Goal: Task Accomplishment & Management: Use online tool/utility

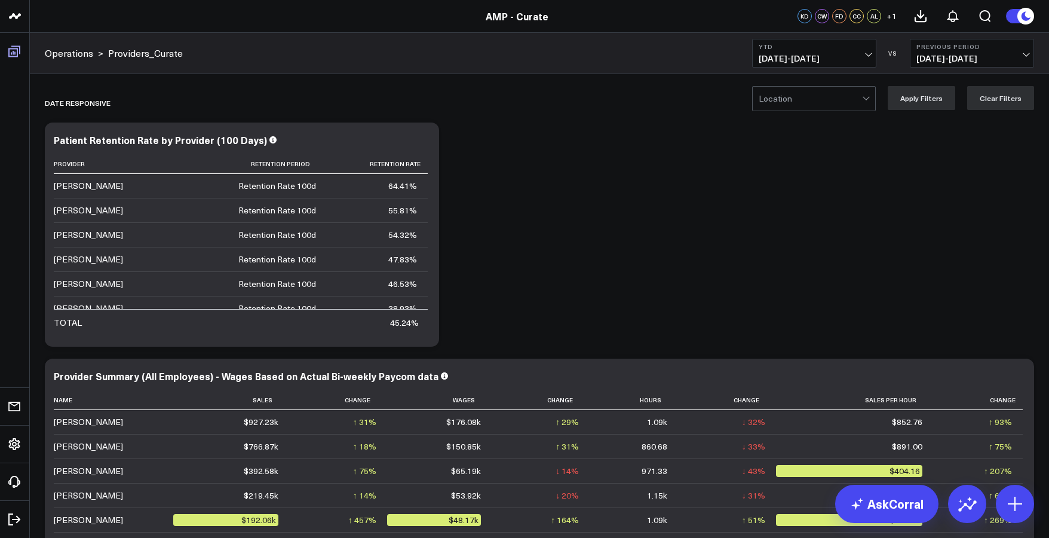
scroll to position [53, 0]
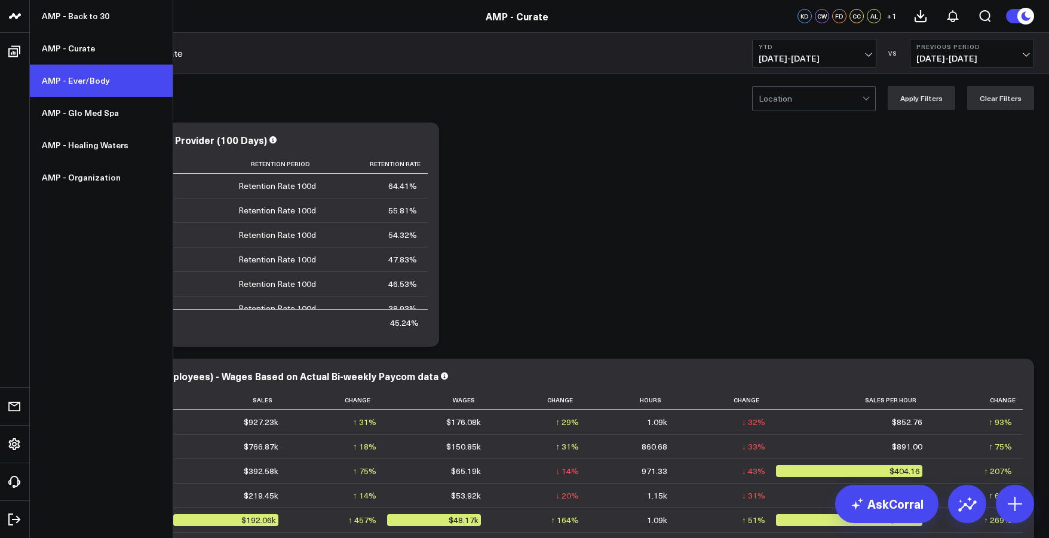
click at [81, 88] on link "AMP - Ever/Body" at bounding box center [101, 81] width 143 height 32
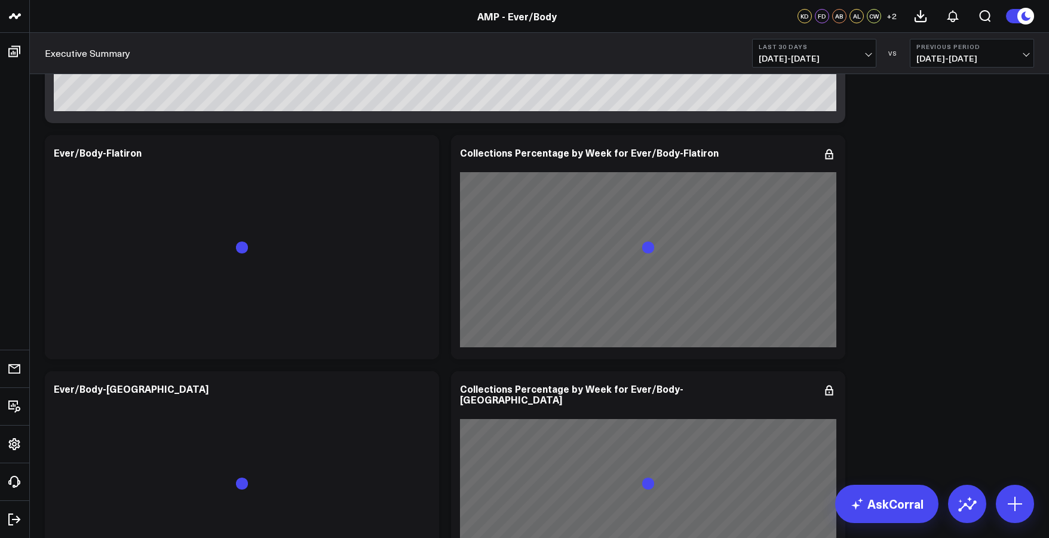
scroll to position [700, 0]
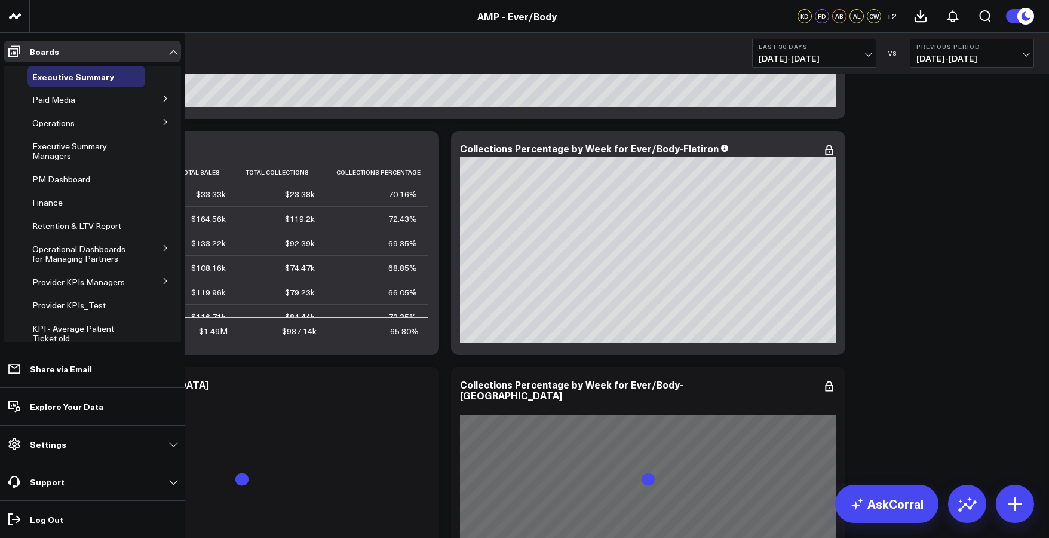
click at [162, 121] on icon at bounding box center [165, 121] width 7 height 7
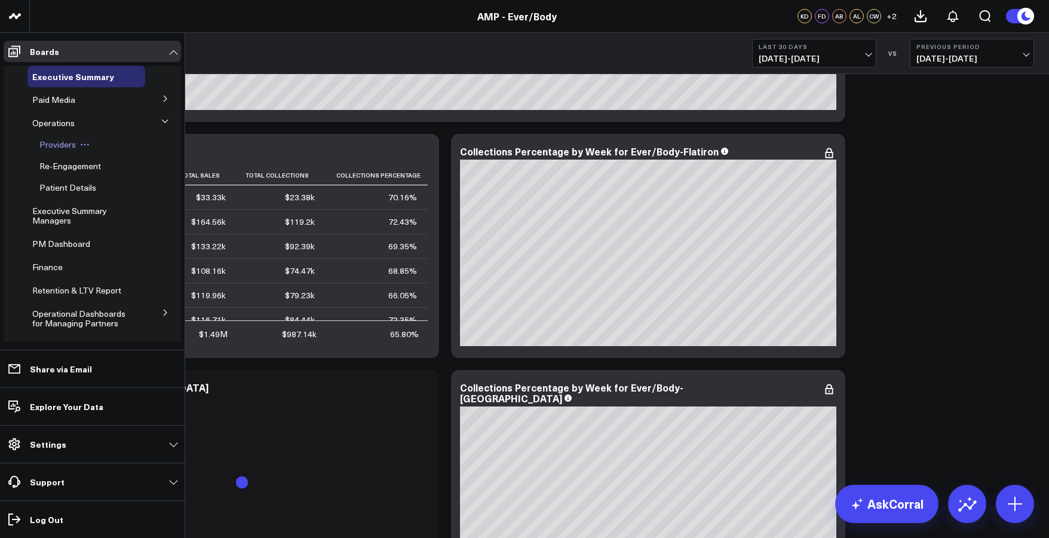
scroll to position [1, 0]
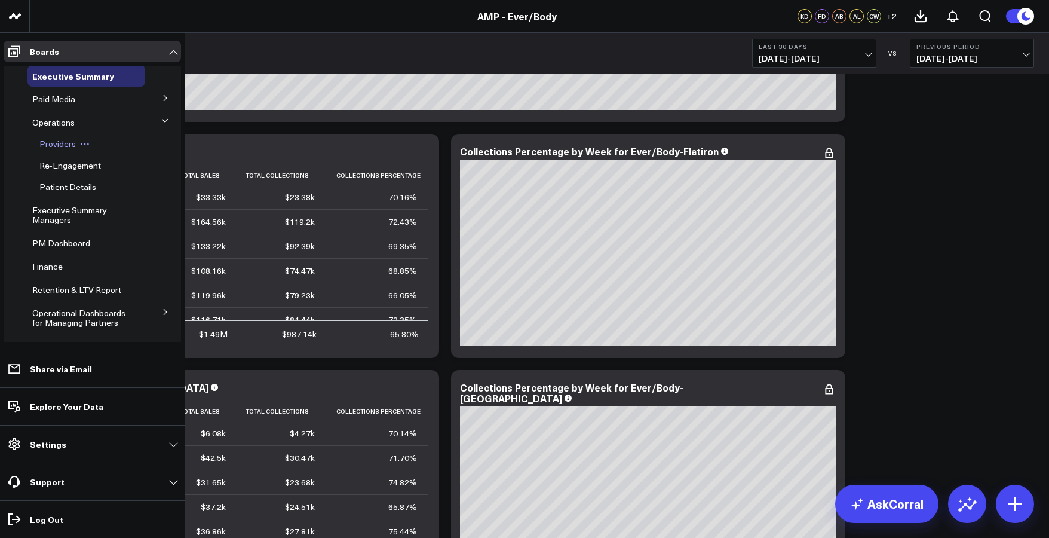
click at [57, 136] on div "Providers" at bounding box center [90, 144] width 111 height 22
click at [57, 143] on span "Providers" at bounding box center [57, 142] width 36 height 11
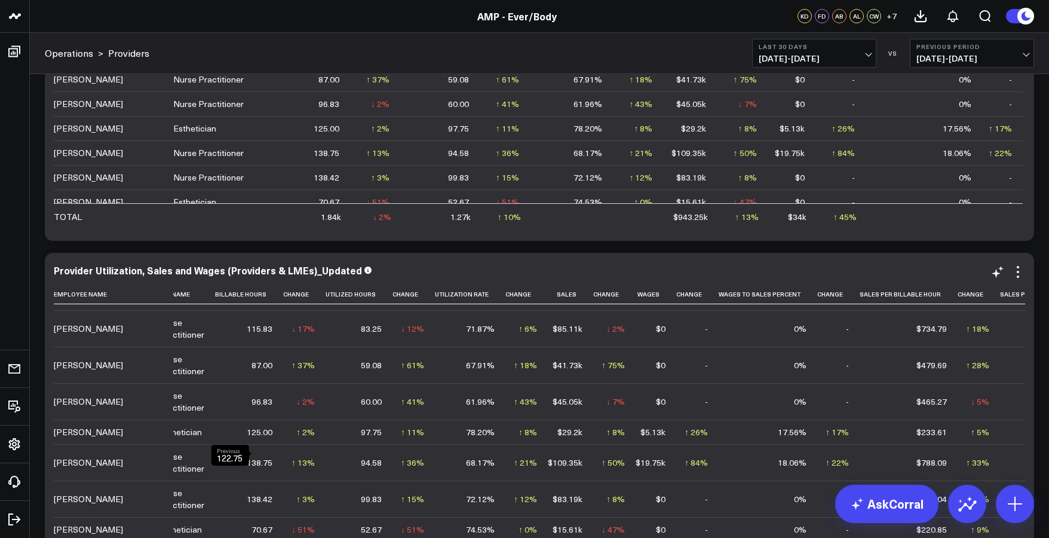
scroll to position [194, 0]
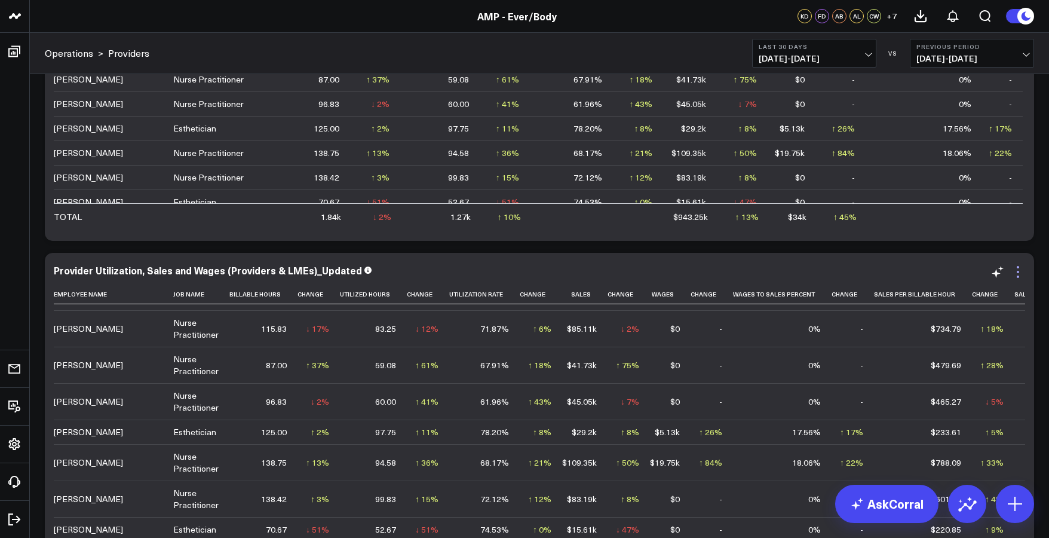
click at [1015, 272] on icon at bounding box center [1018, 272] width 14 height 14
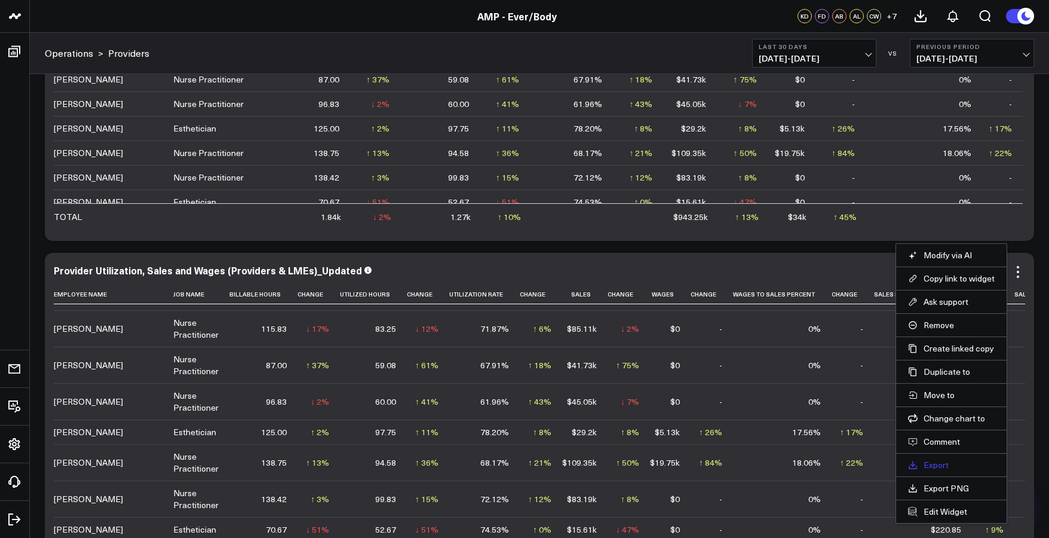
click at [928, 465] on link "Export" at bounding box center [951, 464] width 87 height 11
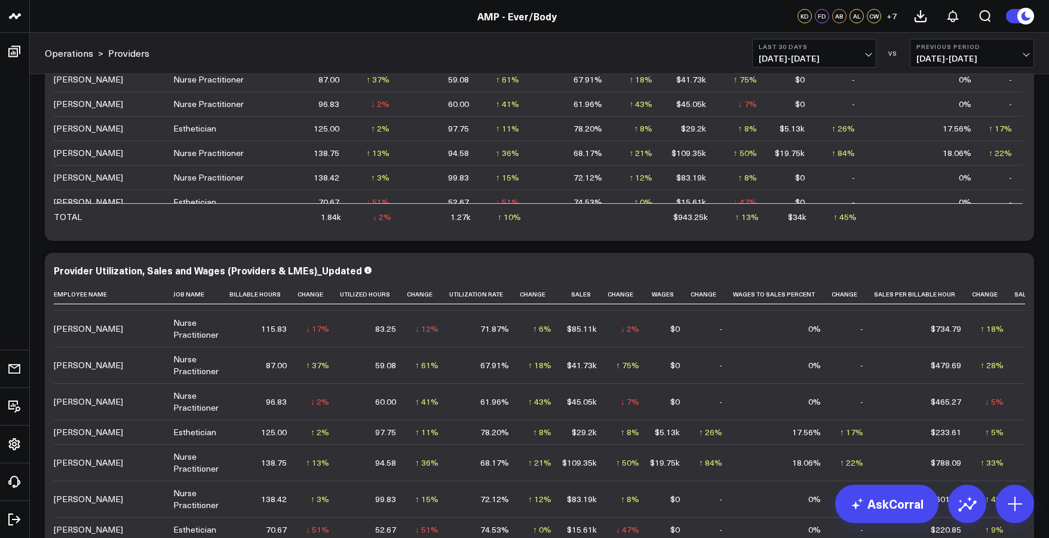
click at [798, 26] on div "KD FD AB AL CW + 7" at bounding box center [900, 16] width 204 height 32
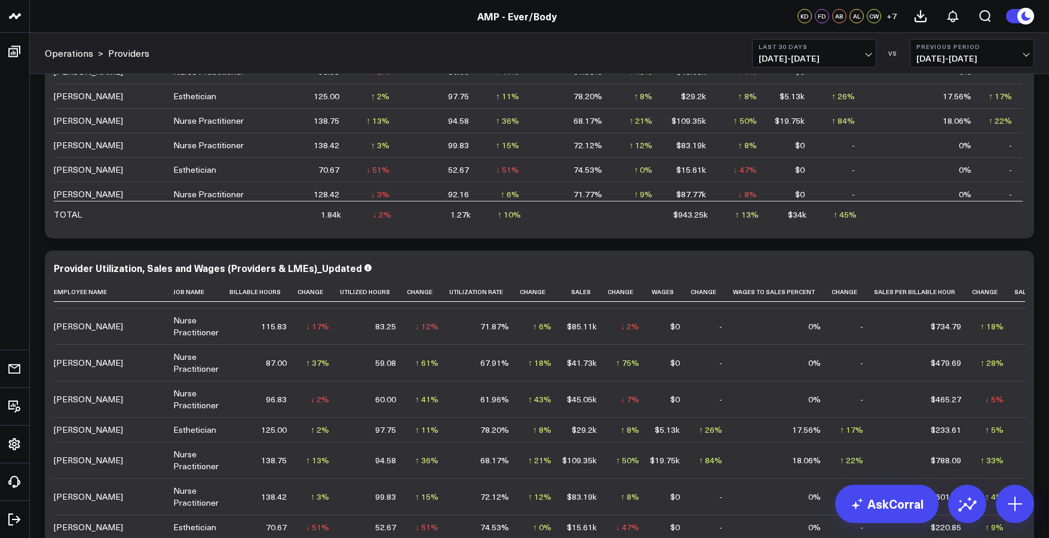
click at [955, 51] on button "Previous Period [DATE] - [DATE]" at bounding box center [972, 53] width 124 height 29
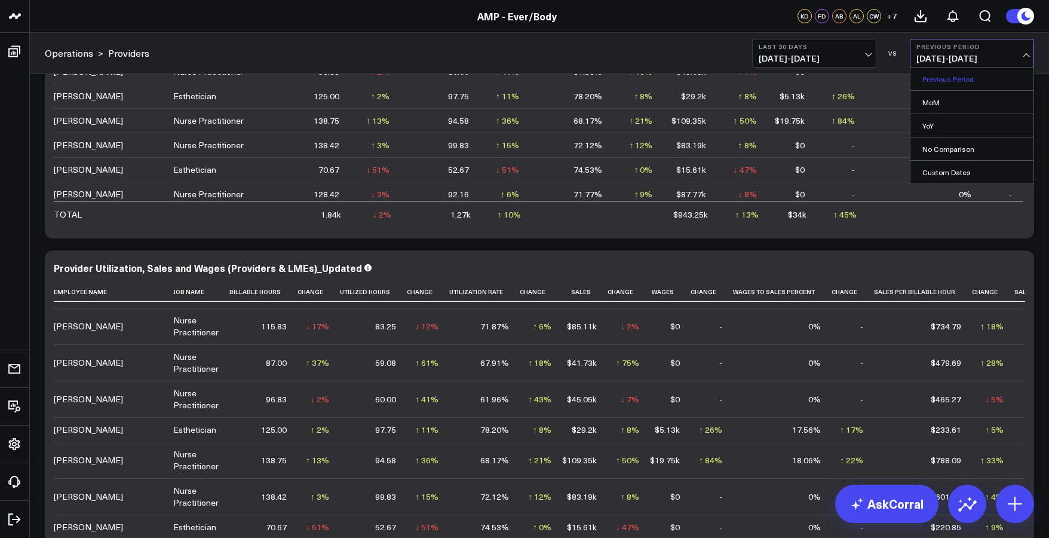
scroll to position [579, 0]
click at [949, 168] on link "Custom Dates" at bounding box center [971, 172] width 123 height 23
select select "8"
select select "2025"
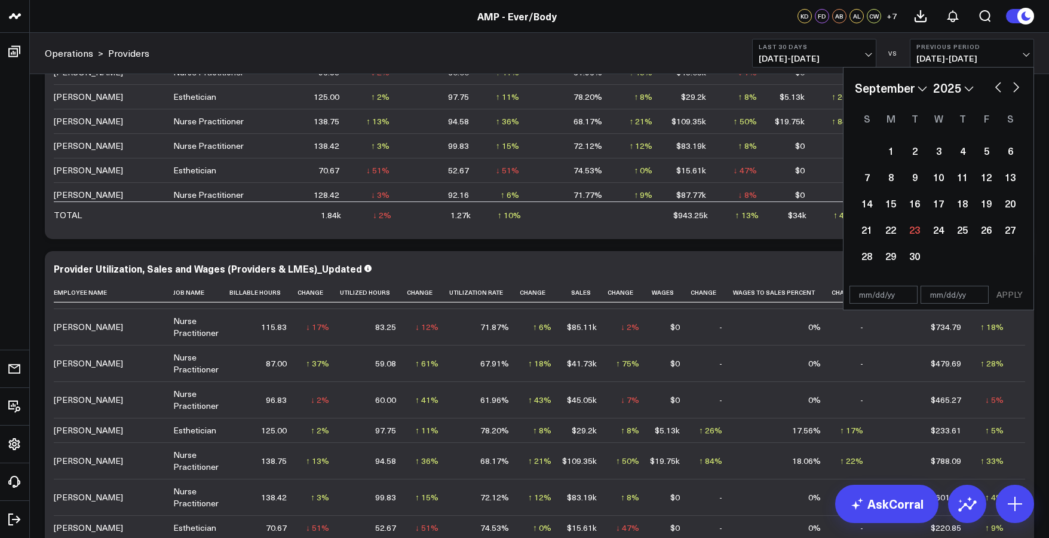
click at [999, 88] on button "button" at bounding box center [998, 86] width 12 height 14
select select "7"
select select "2025"
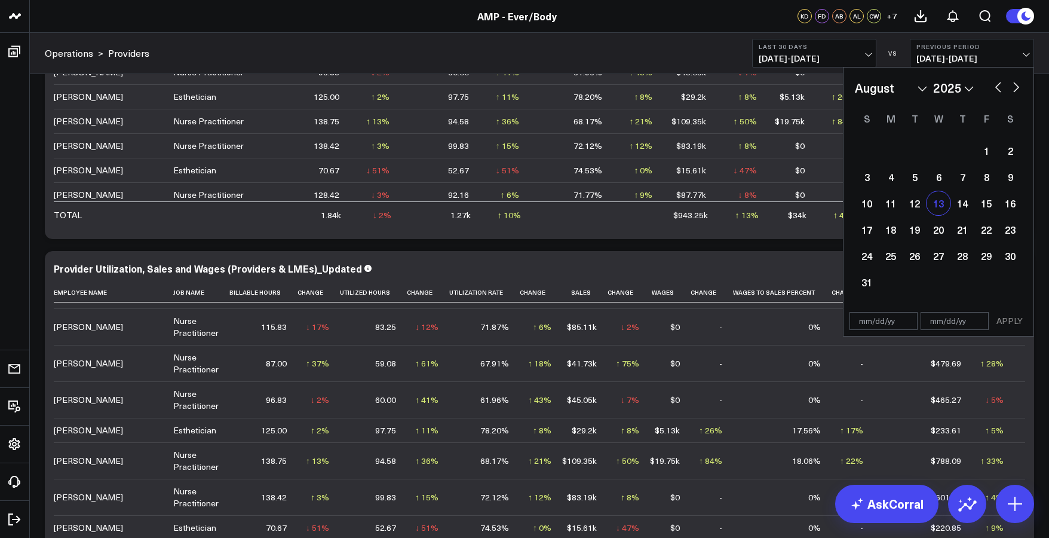
click at [943, 209] on div "13" at bounding box center [939, 203] width 24 height 24
type input "[DATE]"
select select "7"
select select "2025"
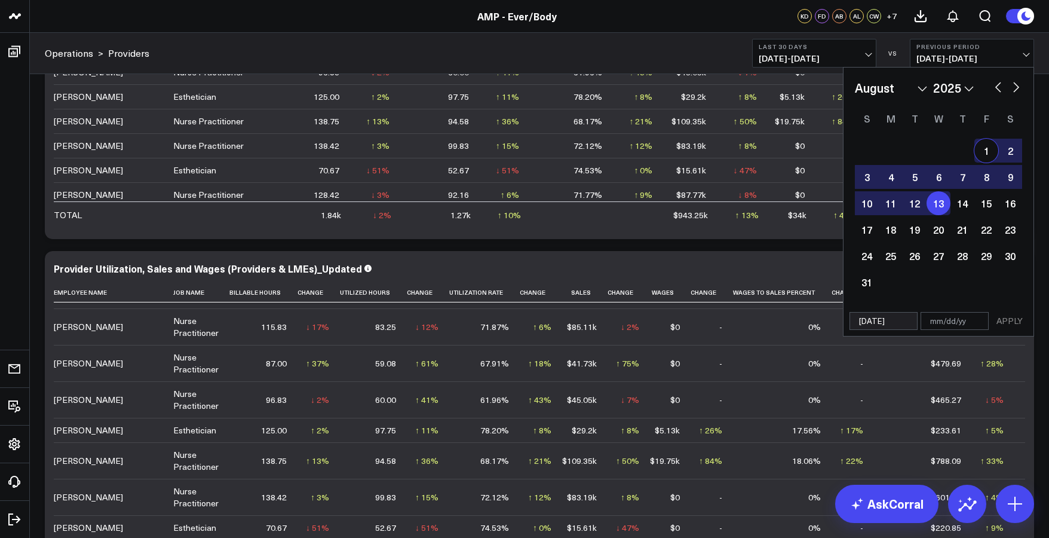
click at [998, 89] on button "button" at bounding box center [998, 86] width 12 height 14
select select "6"
select select "2025"
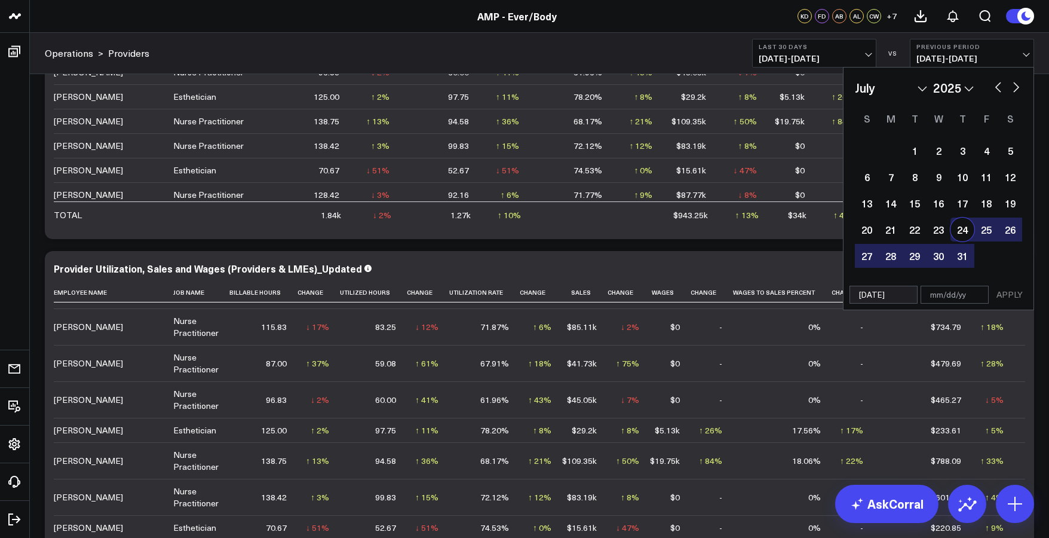
click at [962, 225] on div "24" at bounding box center [962, 229] width 24 height 24
type input "[DATE]"
select select "6"
select select "2025"
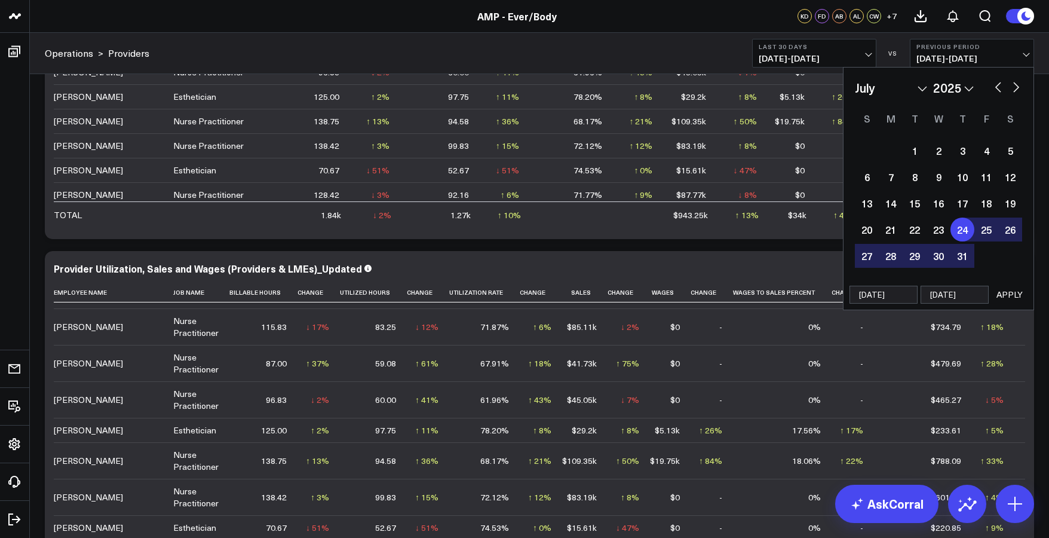
click at [1014, 296] on button "APPLY" at bounding box center [1010, 295] width 36 height 18
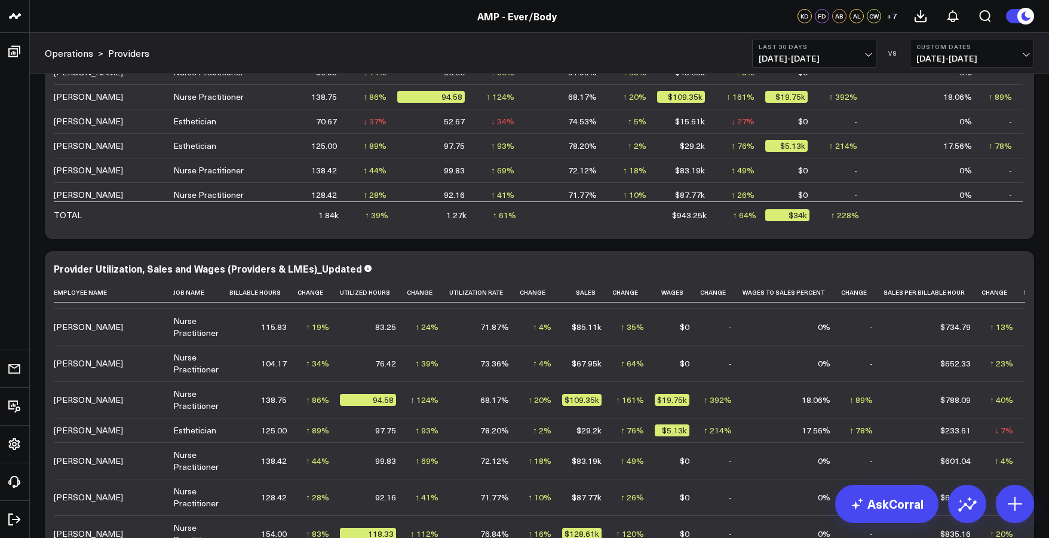
scroll to position [201, 0]
click at [807, 62] on span "[DATE] - [DATE]" at bounding box center [814, 59] width 111 height 10
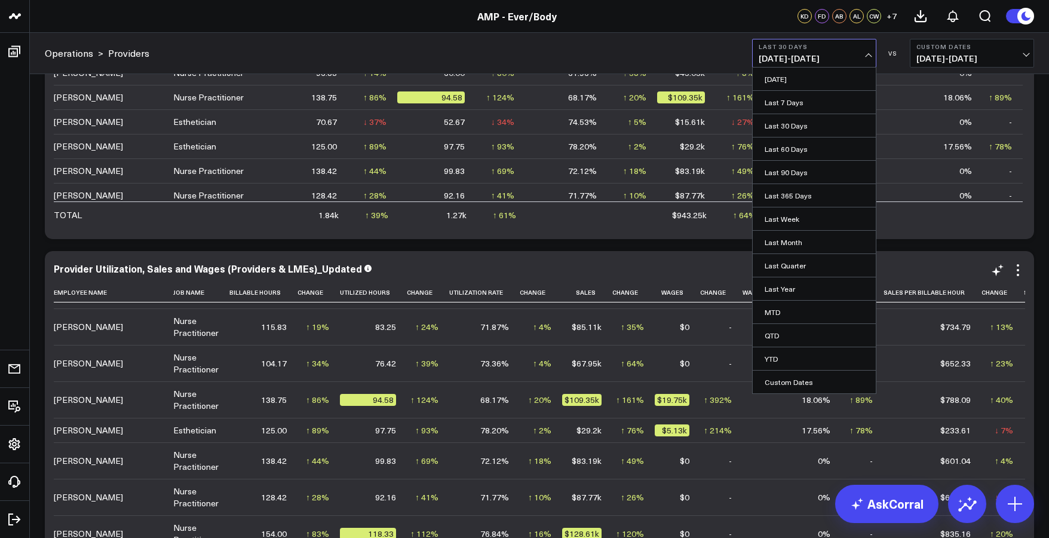
click at [786, 315] on link "MTD" at bounding box center [814, 311] width 123 height 23
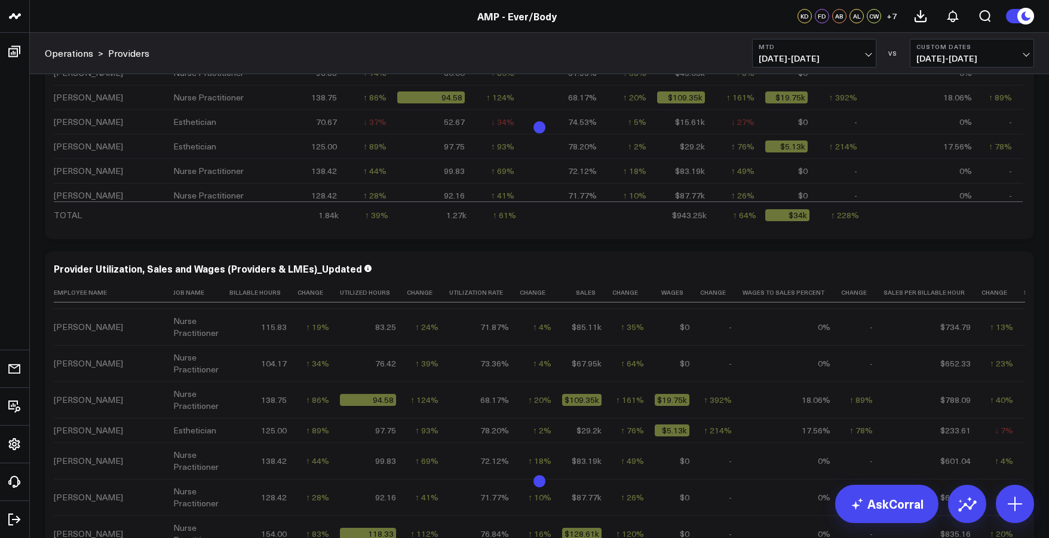
click at [950, 54] on span "[DATE] - [DATE]" at bounding box center [971, 59] width 111 height 10
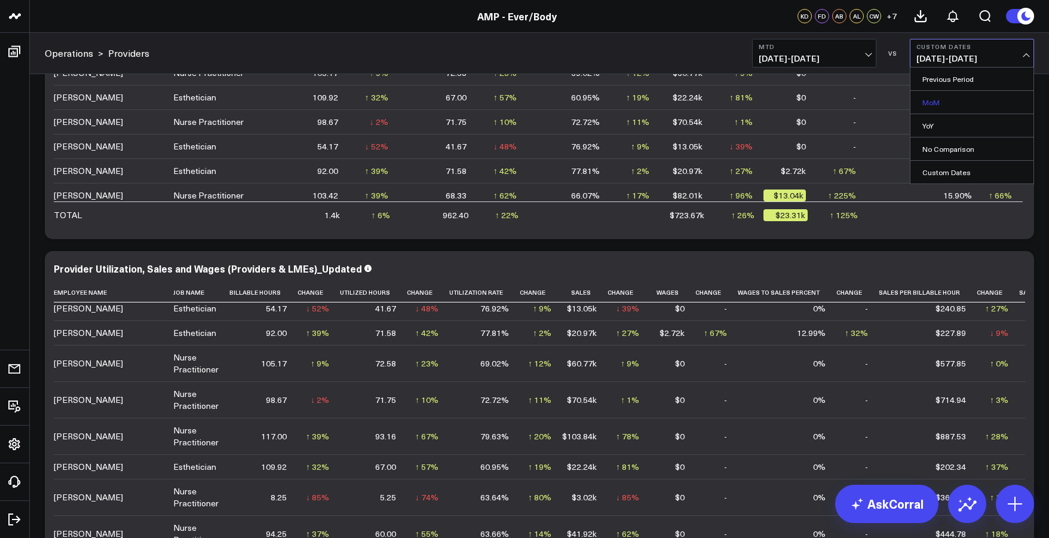
click at [948, 105] on link "MoM" at bounding box center [971, 102] width 123 height 23
